Goal: Task Accomplishment & Management: Manage account settings

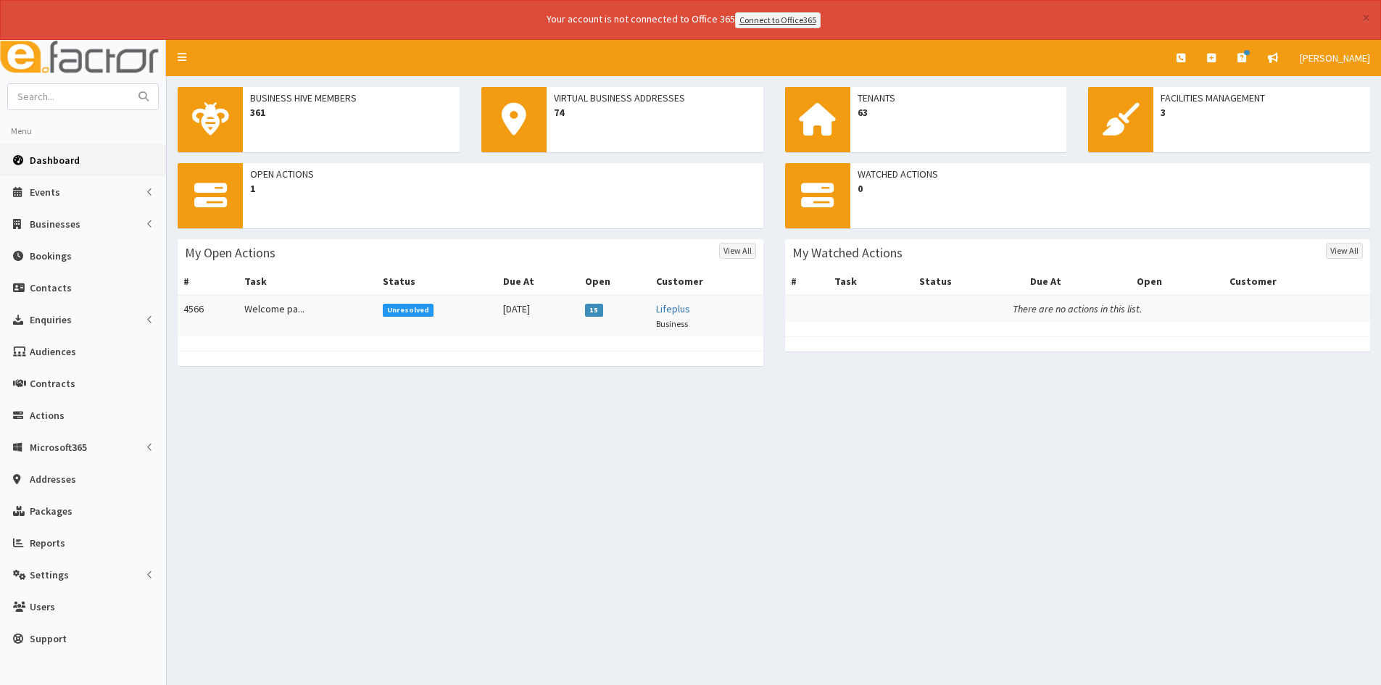
drag, startPoint x: 1125, startPoint y: 368, endPoint x: 1117, endPoint y: 369, distance: 7.3
click at [1124, 369] on div "Open Actions 1 My Open Actions View All # Task Status Due At Open Customer 4566…" at bounding box center [774, 272] width 1215 height 218
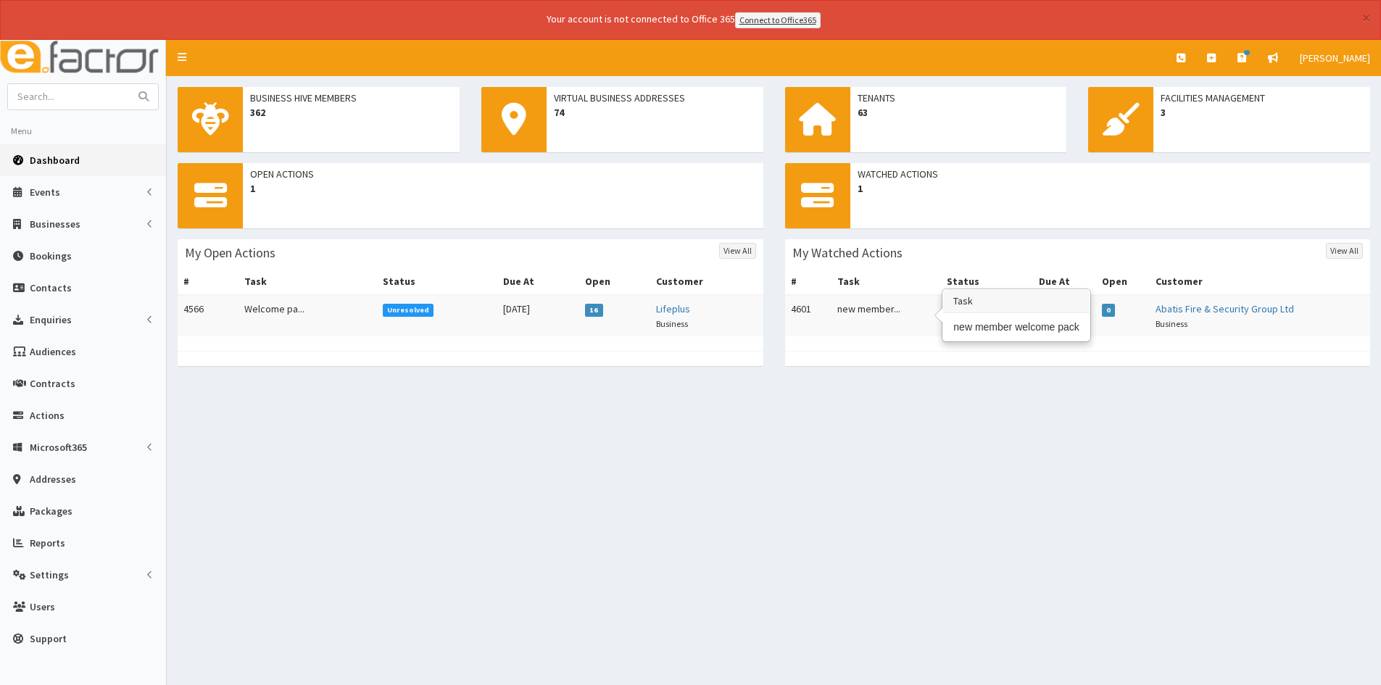
click at [865, 318] on td "new member..." at bounding box center [886, 315] width 109 height 41
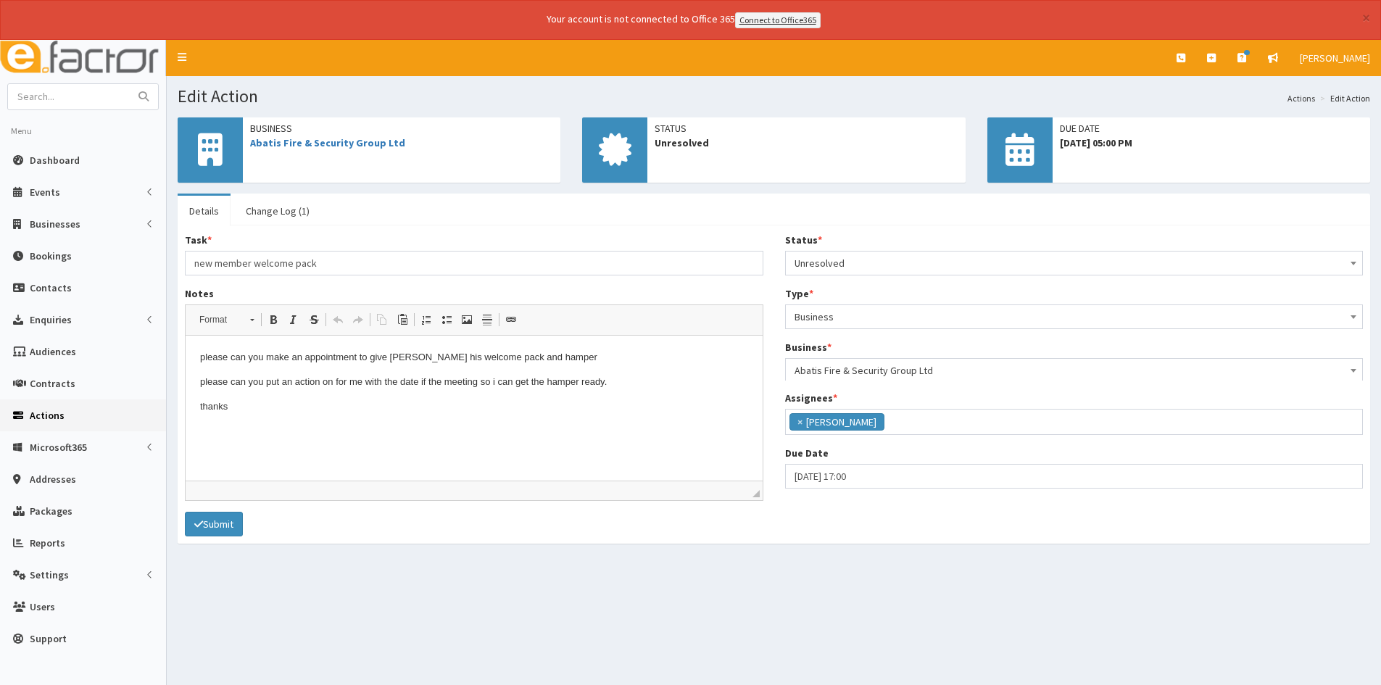
scroll to position [175, 0]
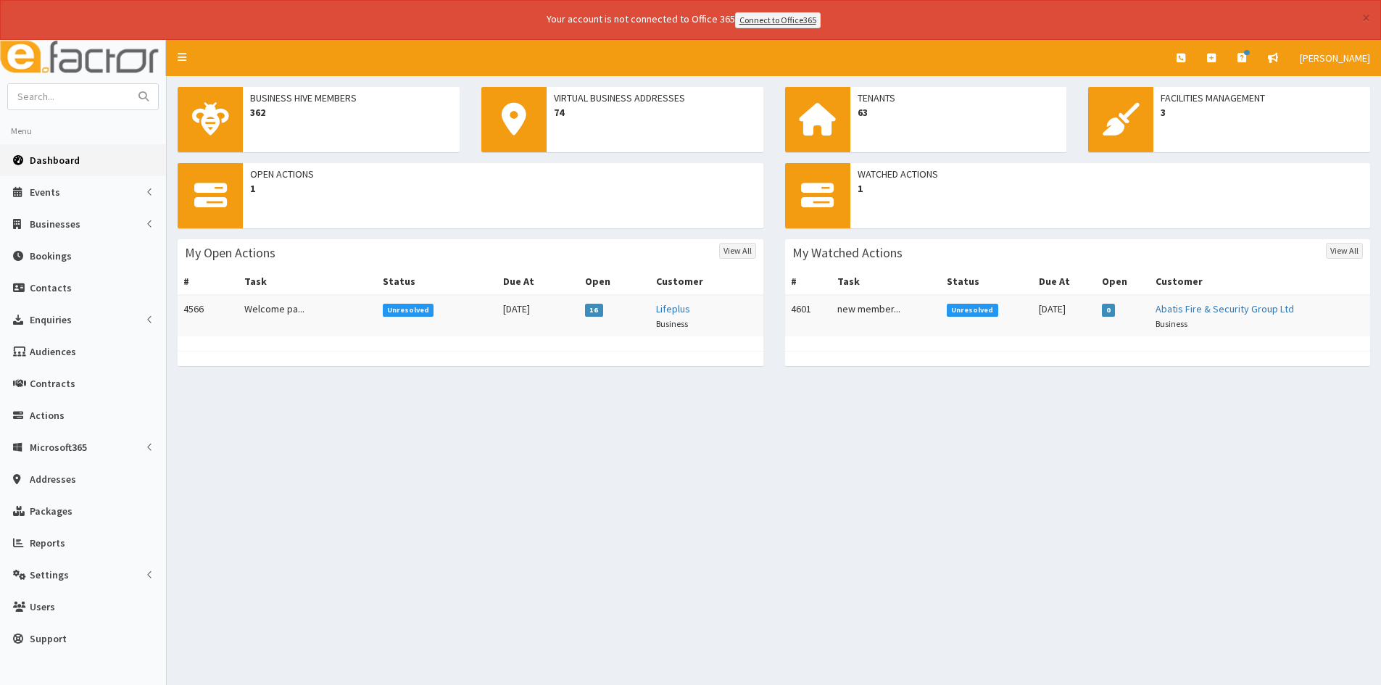
scroll to position [40, 0]
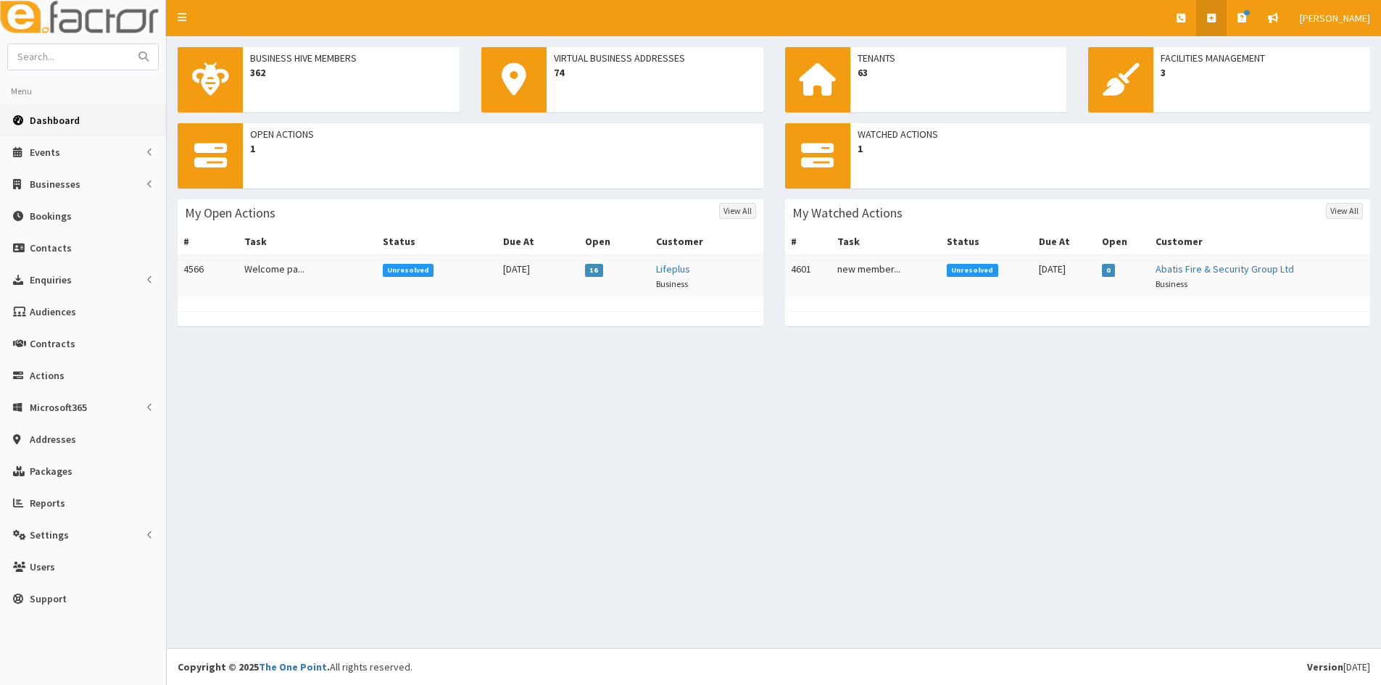
click at [1225, 28] on link at bounding box center [1211, 18] width 30 height 36
